Goal: Task Accomplishment & Management: Use online tool/utility

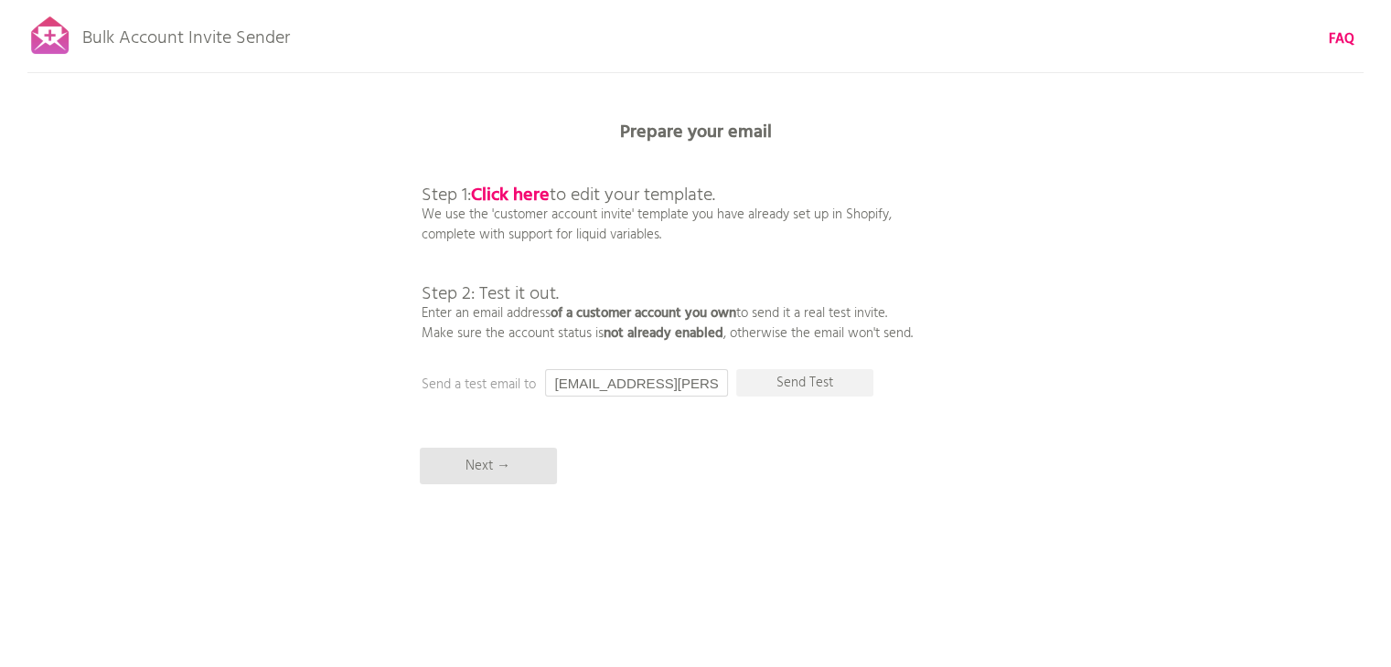
click at [674, 383] on input "[EMAIL_ADDRESS][PERSON_NAME][DOMAIN_NAME]" at bounding box center [636, 382] width 183 height 27
click at [1338, 37] on b "FAQ" at bounding box center [1341, 39] width 26 height 22
click at [528, 188] on b "Click here" at bounding box center [510, 195] width 79 height 29
click at [676, 386] on input "[EMAIL_ADDRESS][PERSON_NAME][DOMAIN_NAME]" at bounding box center [636, 382] width 183 height 27
drag, startPoint x: 680, startPoint y: 386, endPoint x: 491, endPoint y: 384, distance: 189.3
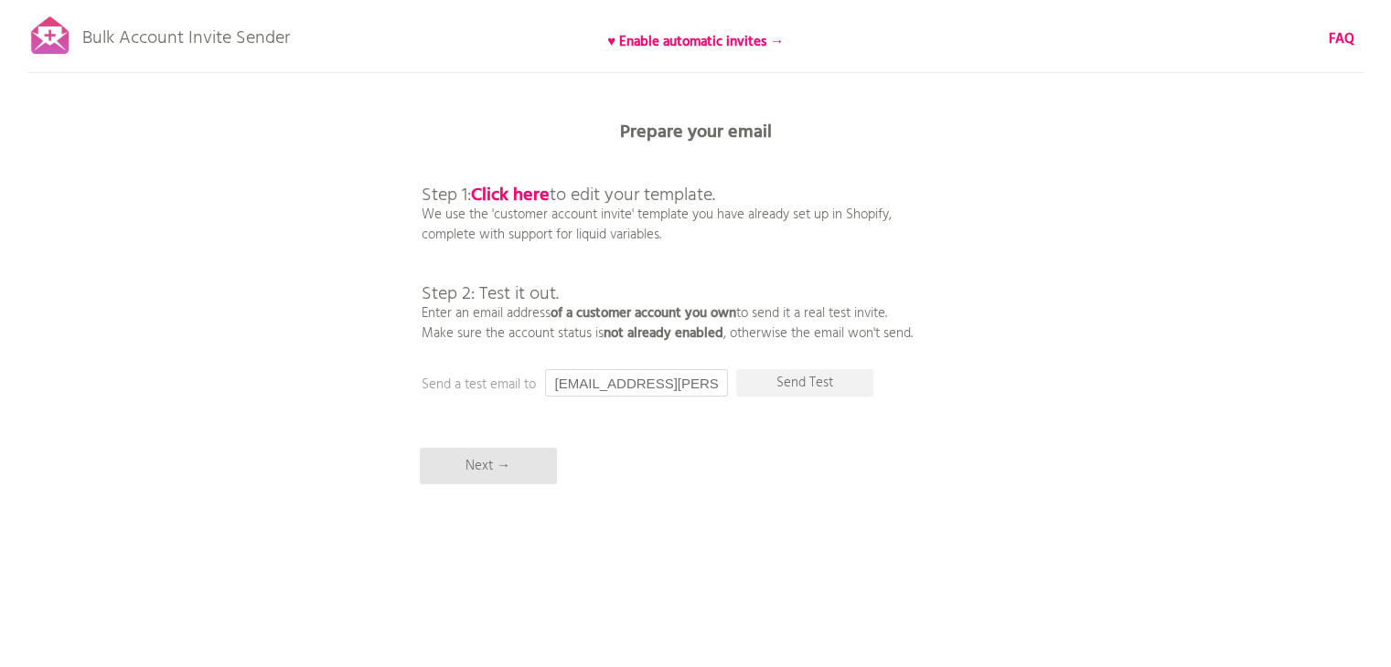
click at [491, 0] on div "Prepare your email Step 1: Click here to edit your template. We use the 'custom…" at bounding box center [695, 0] width 1391 height 0
click at [592, 382] on input "text" at bounding box center [636, 382] width 183 height 27
click at [593, 387] on input "text" at bounding box center [636, 382] width 183 height 27
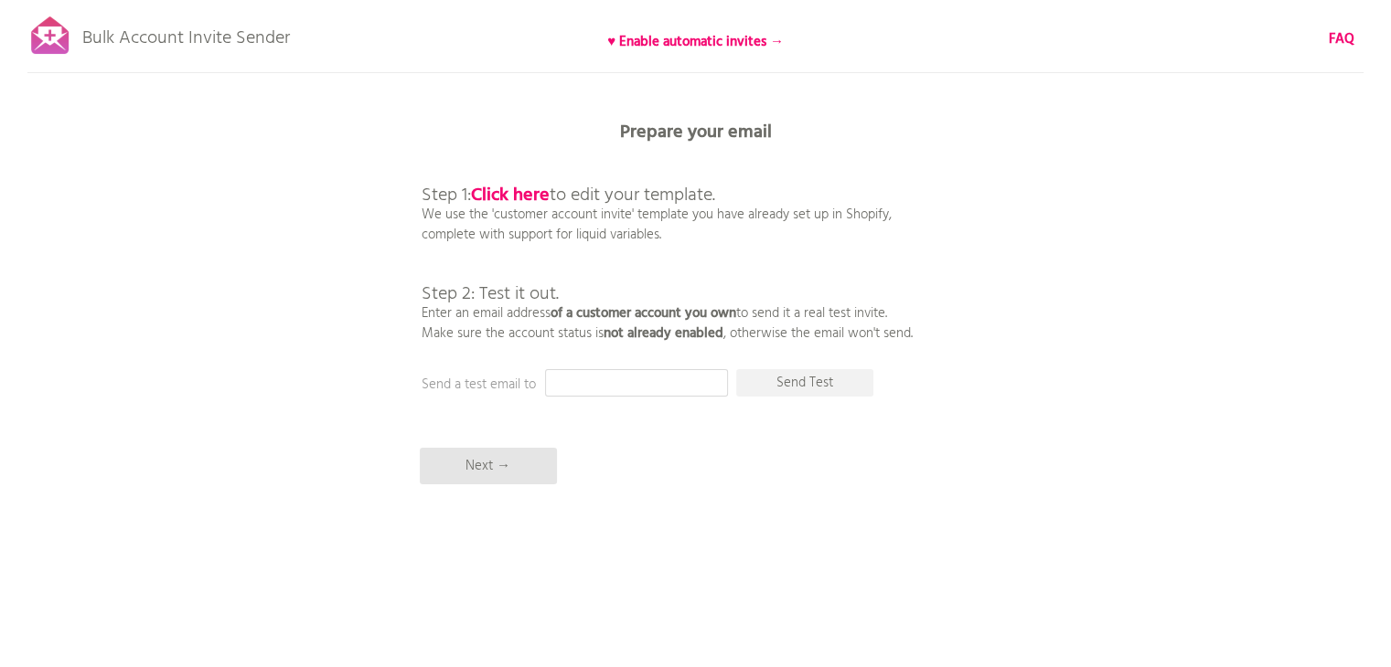
click at [597, 385] on input "text" at bounding box center [636, 382] width 183 height 27
paste input "d.patel@brightness-india.com"
drag, startPoint x: 689, startPoint y: 384, endPoint x: 517, endPoint y: 381, distance: 171.9
click at [517, 0] on div "Prepare your email Step 1: Click here to edit your template. We use the 'custom…" at bounding box center [695, 0] width 1391 height 0
type input "d.patel@brightness-india.com"
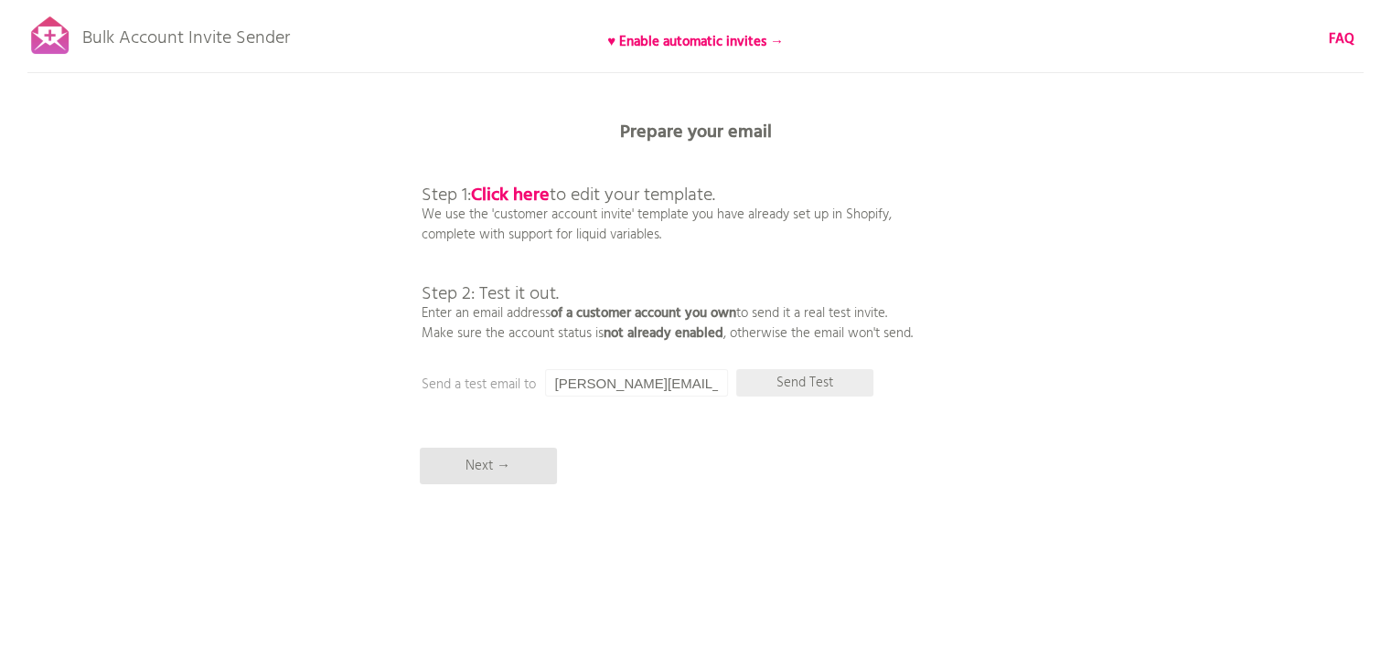
click at [805, 384] on p "Send Test" at bounding box center [804, 382] width 137 height 27
click at [648, 377] on input "d.patel@brightness-india.com" at bounding box center [636, 382] width 183 height 27
click at [737, 45] on b "♥ Enable automatic invites →" at bounding box center [695, 42] width 176 height 22
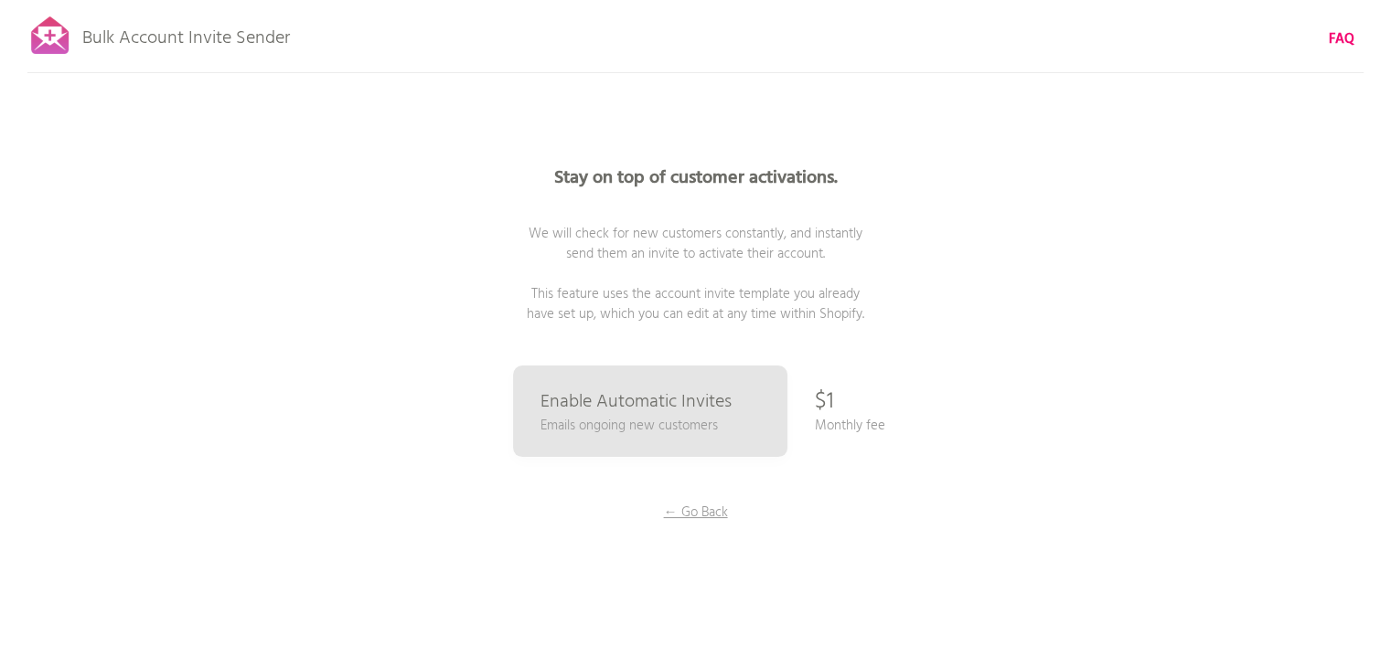
drag, startPoint x: 812, startPoint y: 400, endPoint x: 890, endPoint y: 428, distance: 82.7
click at [890, 428] on div "Stay on top of customer activations. We will check for new customers constantly…" at bounding box center [696, 365] width 914 height 731
click at [933, 367] on div "Stay on top of customer activations. We will check for new customers constantly…" at bounding box center [696, 365] width 914 height 731
click at [707, 513] on p "← Go Back" at bounding box center [695, 513] width 137 height 20
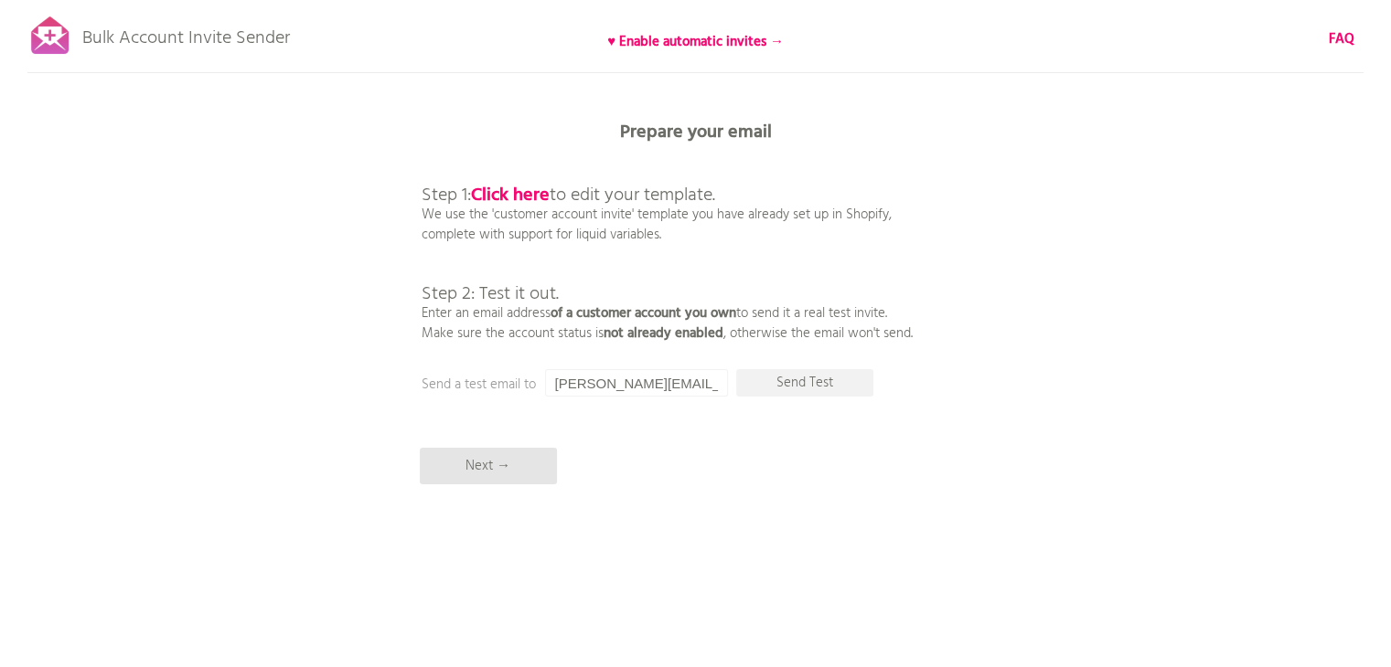
click at [956, 159] on div "Bulk Account Invite Sender ♥ Enable automatic invites → FAQ Synced all customer…" at bounding box center [695, 320] width 1391 height 640
click at [1017, 176] on div "Bulk Account Invite Sender ♥ Enable automatic invites → FAQ Synced all customer…" at bounding box center [695, 320] width 1391 height 640
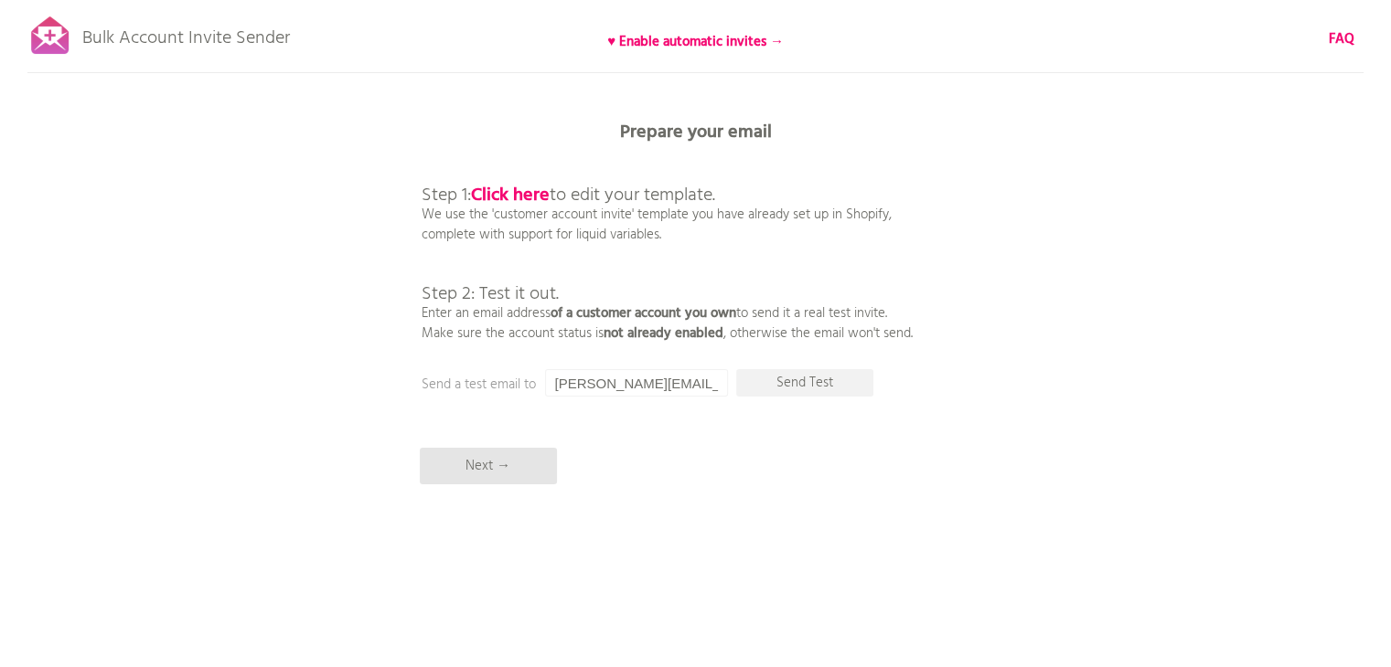
click at [1017, 176] on div "Bulk Account Invite Sender ♥ Enable automatic invites → FAQ Synced all customer…" at bounding box center [695, 320] width 1391 height 640
click at [1105, 363] on div "Bulk Account Invite Sender ♥ Enable automatic invites → FAQ Synced all customer…" at bounding box center [695, 320] width 1391 height 640
